Goal: Information Seeking & Learning: Learn about a topic

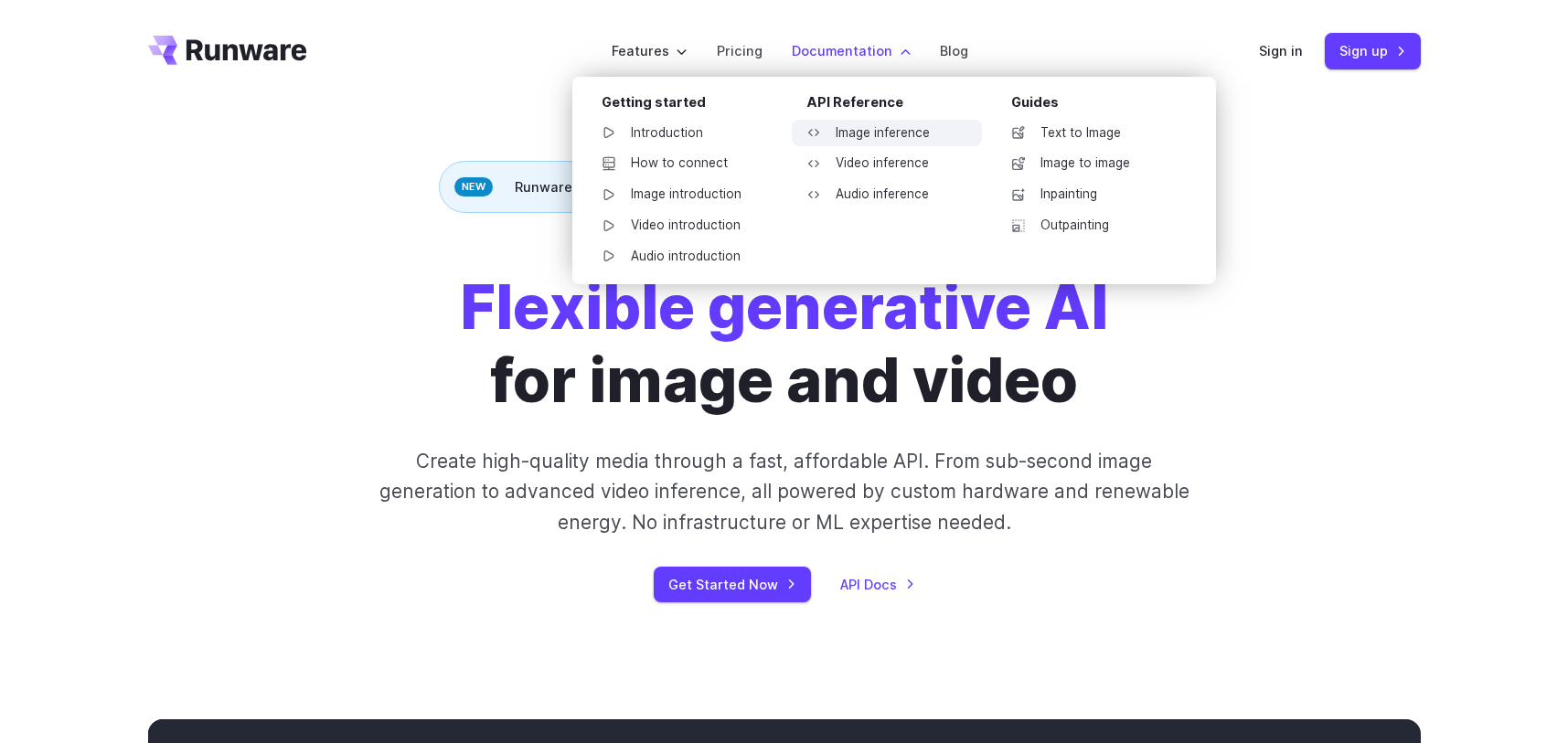
click at [904, 138] on link "Image inference" at bounding box center [887, 133] width 190 height 28
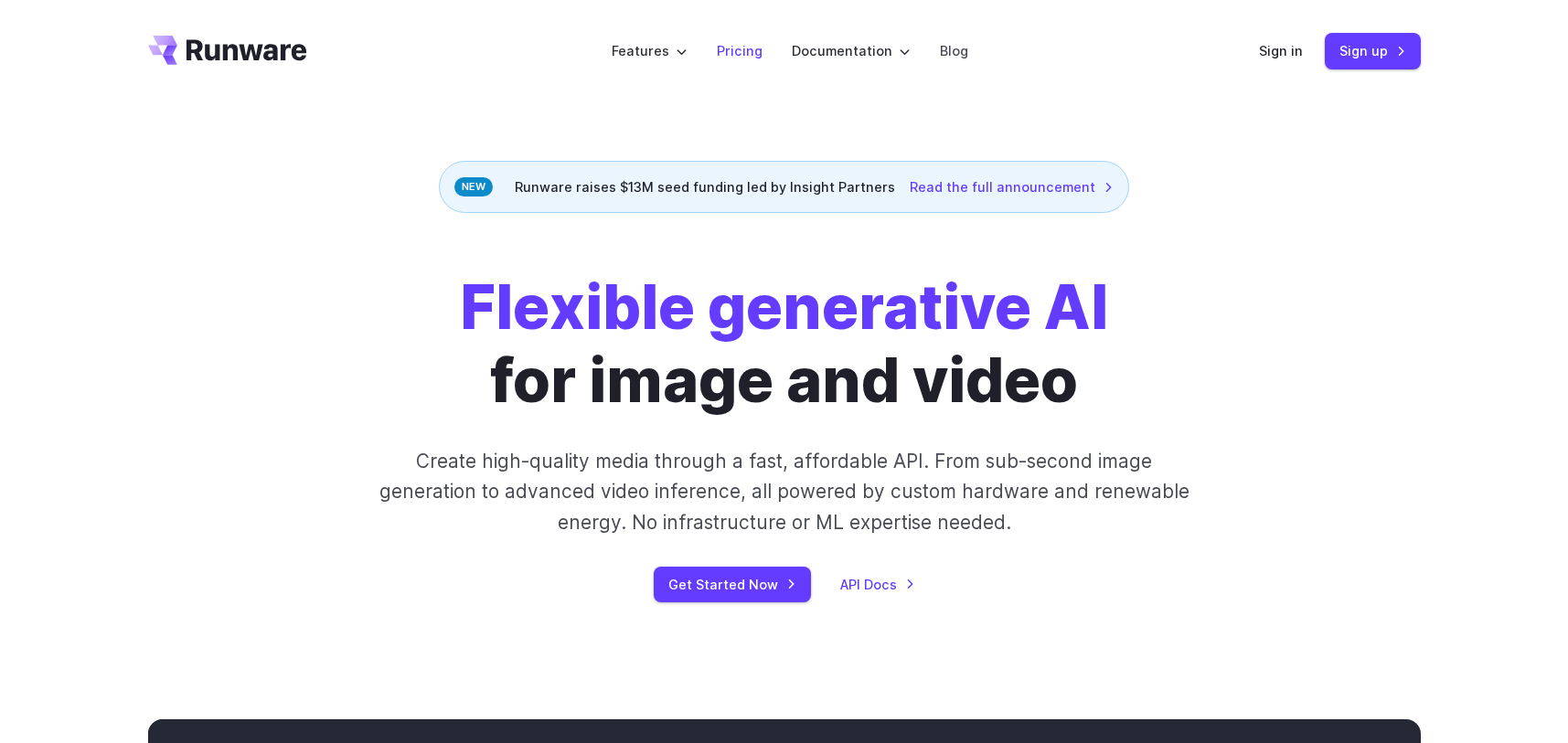
click at [750, 49] on link "Pricing" at bounding box center [740, 51] width 46 height 21
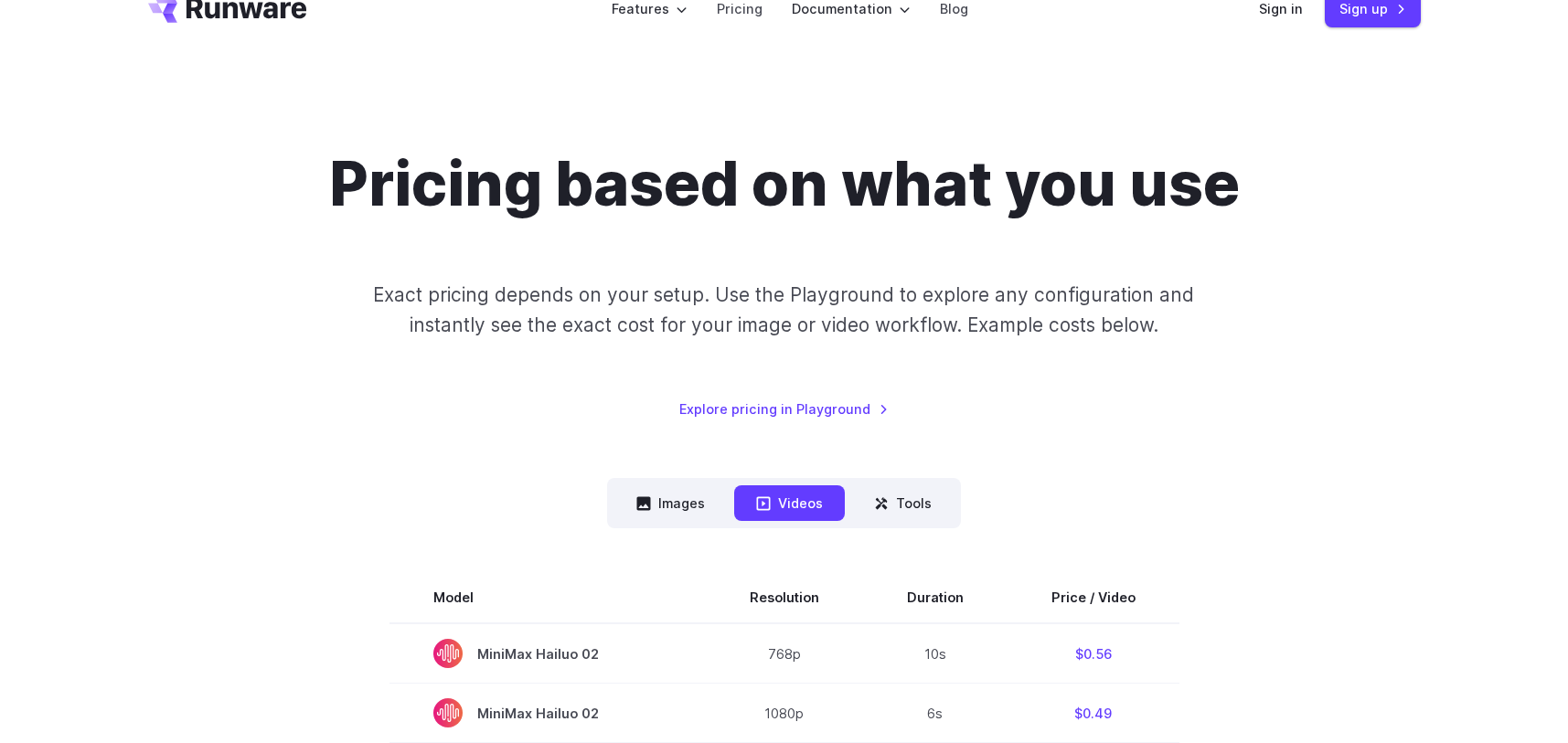
scroll to position [317, 0]
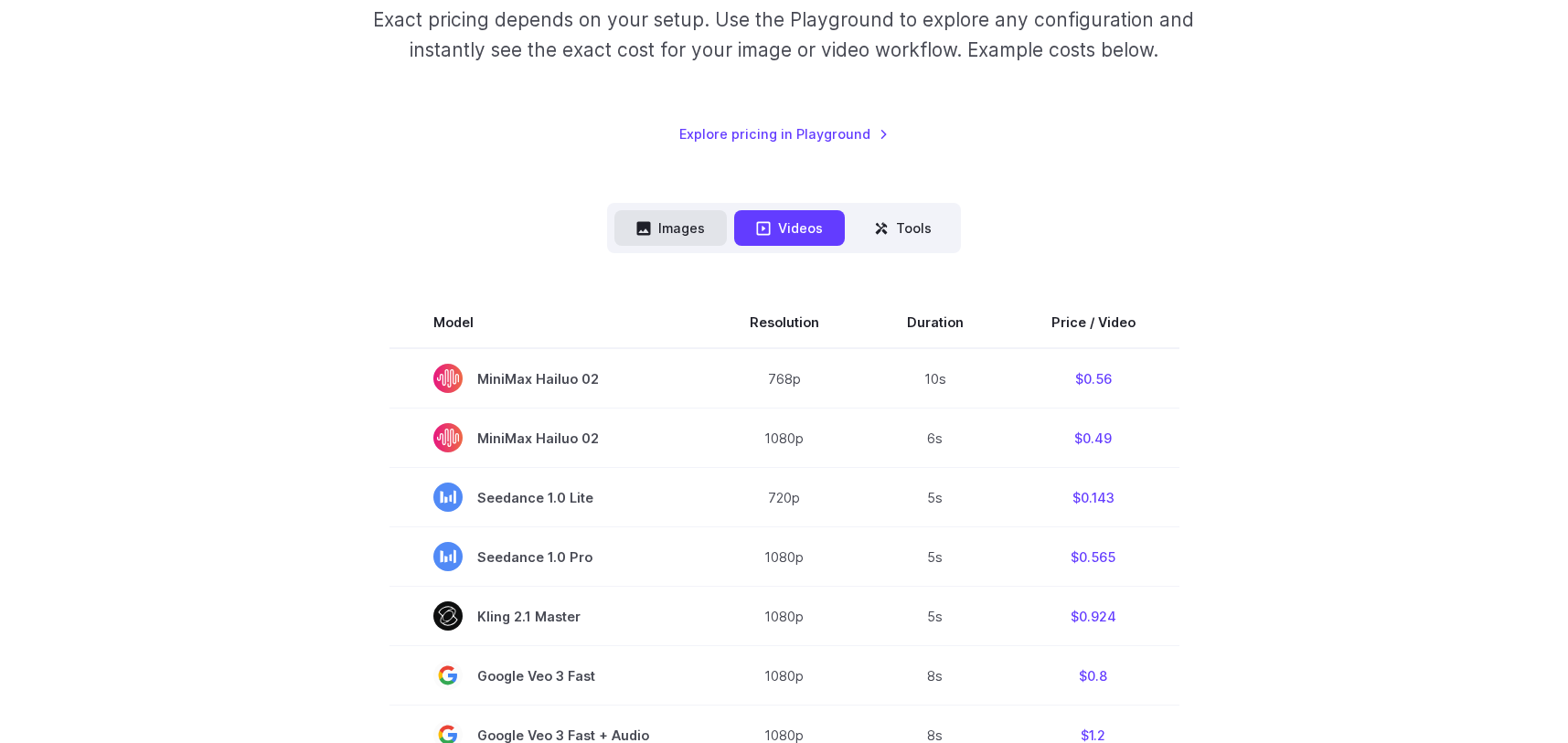
click at [660, 227] on button "Images" at bounding box center [671, 228] width 113 height 35
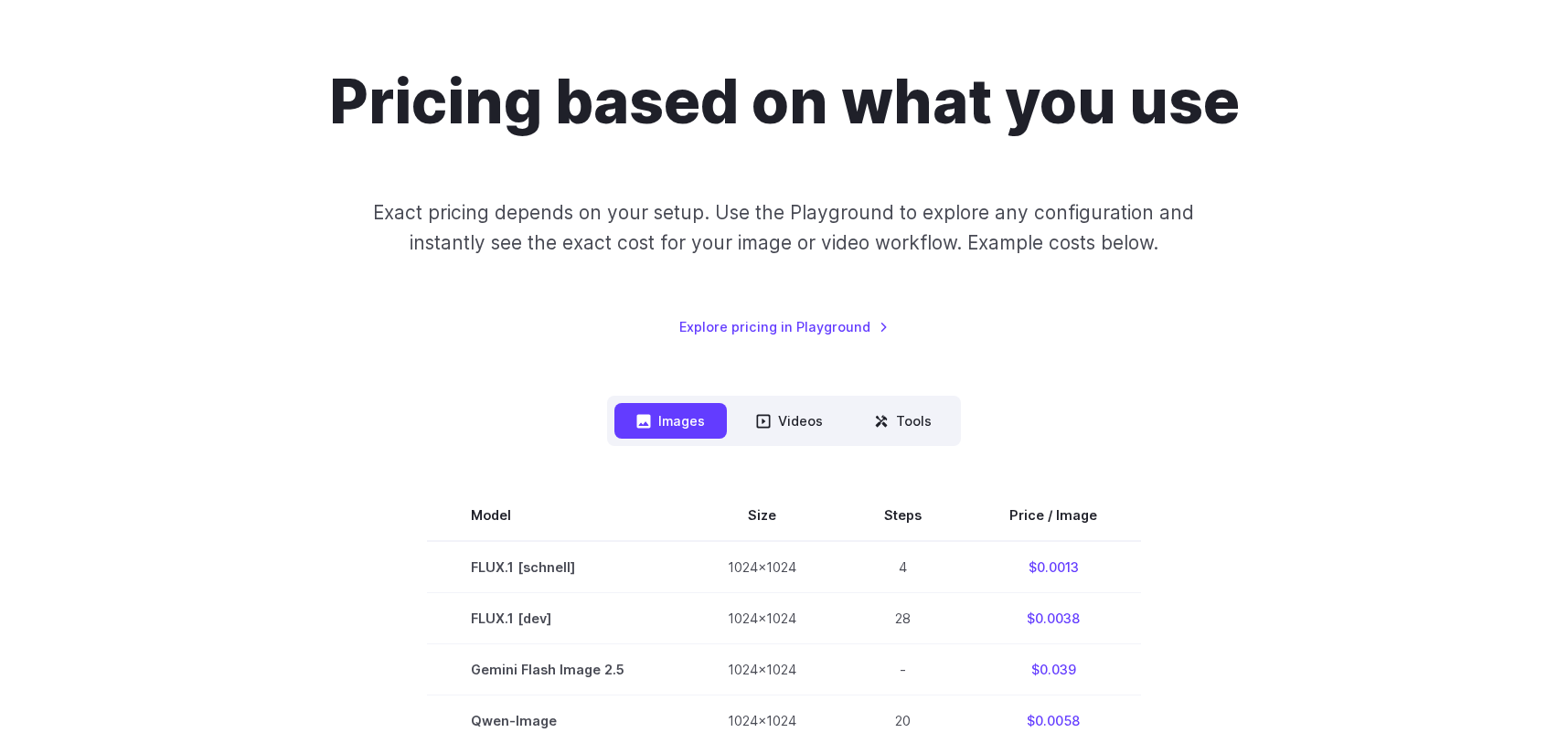
scroll to position [0, 0]
